Goal: Task Accomplishment & Management: Manage account settings

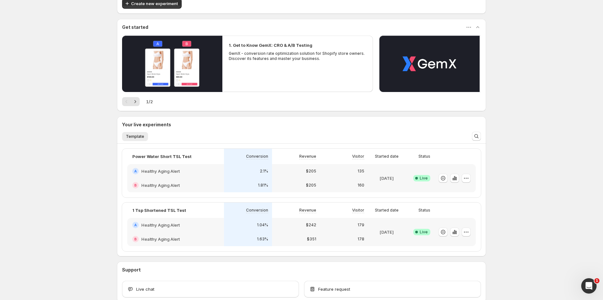
scroll to position [71, 0]
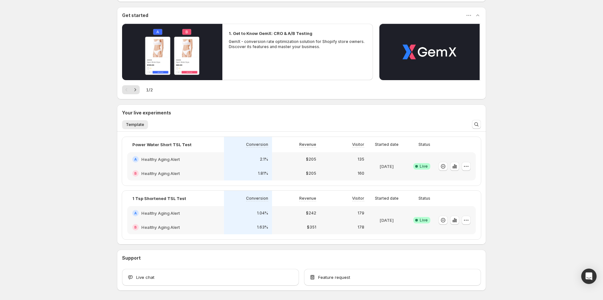
scroll to position [71, 0]
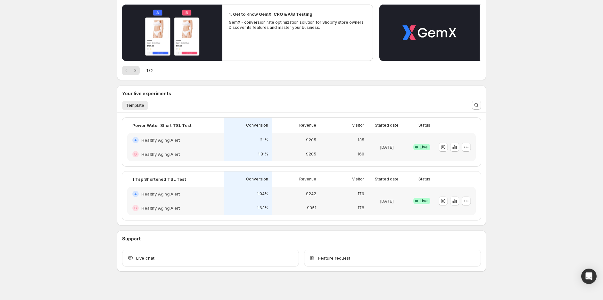
click at [232, 144] on div "2.1%" at bounding box center [248, 140] width 48 height 14
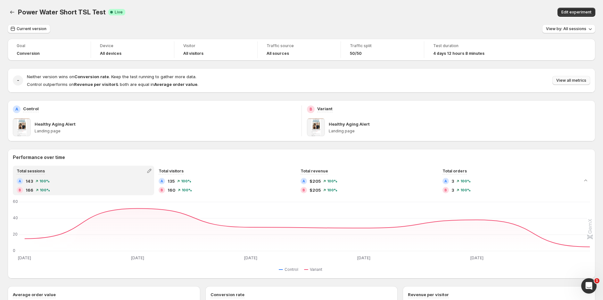
click at [574, 80] on span "View all metrics" at bounding box center [572, 80] width 30 height 5
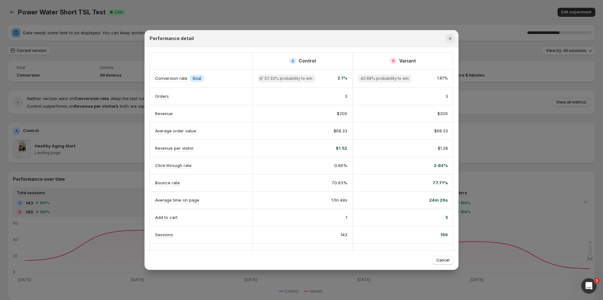
click at [451, 38] on icon "Close" at bounding box center [450, 38] width 3 height 3
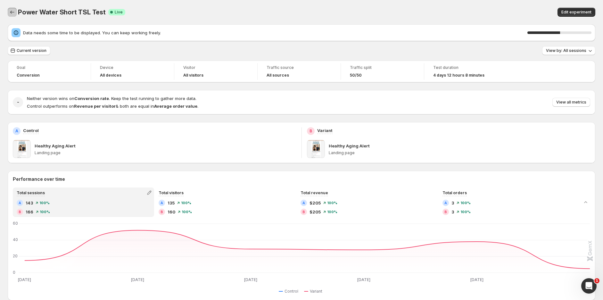
drag, startPoint x: 13, startPoint y: 11, endPoint x: 32, endPoint y: 24, distance: 23.4
click at [13, 11] on icon "Back" at bounding box center [12, 12] width 6 height 6
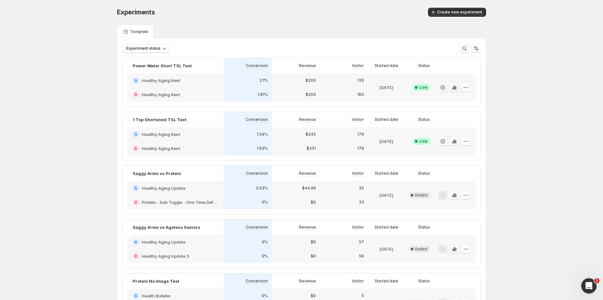
click at [195, 142] on div "B Healthy Aging Alert" at bounding box center [176, 148] width 96 height 14
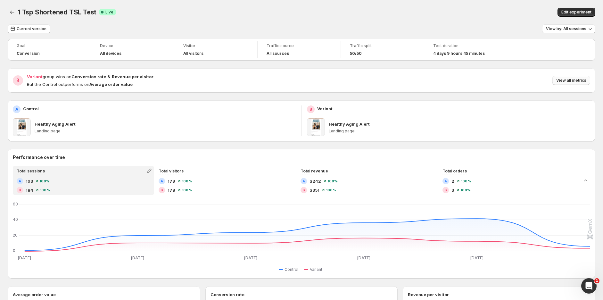
click at [572, 79] on span "View all metrics" at bounding box center [572, 80] width 30 height 5
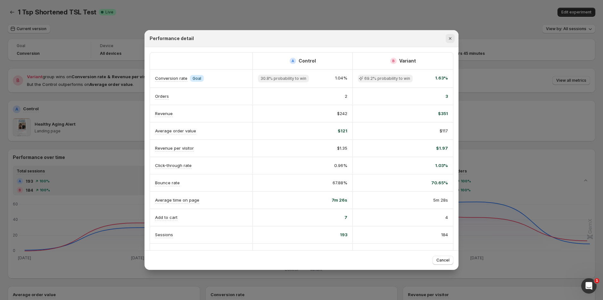
click at [450, 37] on icon "Close" at bounding box center [450, 38] width 3 height 3
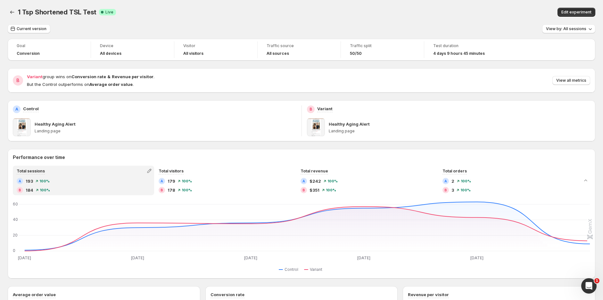
click at [391, 15] on div "Edit experiment" at bounding box center [466, 12] width 257 height 9
